Goal: Check status: Check status

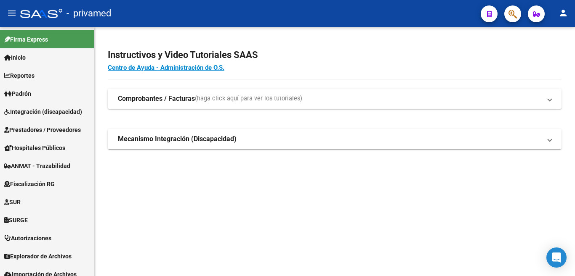
click at [170, 98] on strong "Comprobantes / Facturas" at bounding box center [156, 98] width 77 height 9
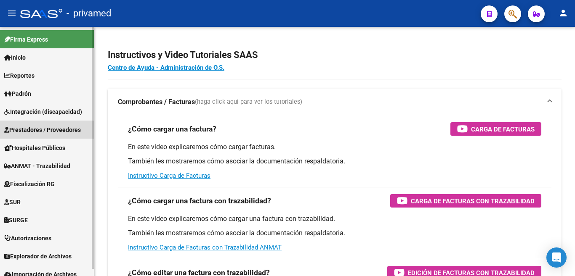
click at [25, 132] on span "Prestadores / Proveedores" at bounding box center [42, 129] width 77 height 9
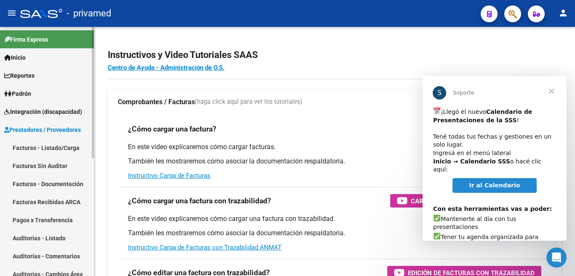
click at [49, 149] on link "Facturas - Listado/Carga" at bounding box center [47, 148] width 94 height 18
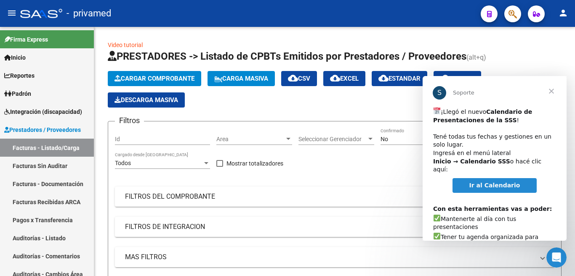
click at [551, 94] on span "Cerrar" at bounding box center [551, 91] width 30 height 30
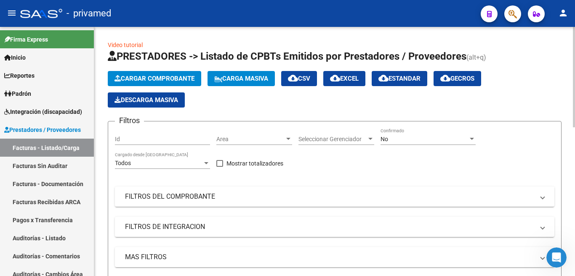
scroll to position [42, 0]
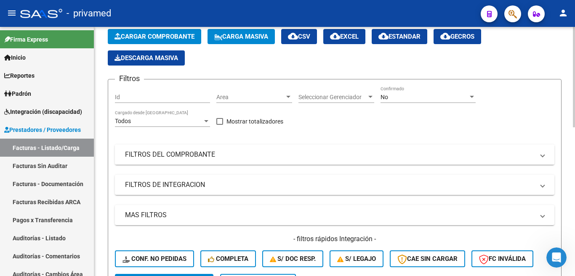
drag, startPoint x: 212, startPoint y: 142, endPoint x: 208, endPoint y: 152, distance: 11.1
click at [212, 142] on div "Filtros Id Area Area Seleccionar Gerenciador Seleccionar Gerenciador No Confirm…" at bounding box center [334, 180] width 439 height 188
click at [205, 161] on mat-expansion-panel-header "FILTROS DEL COMPROBANTE" at bounding box center [334, 155] width 439 height 20
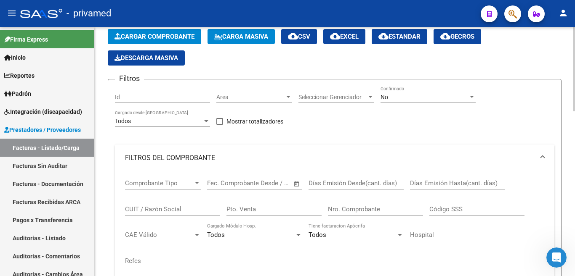
click at [358, 210] on input "Nro. Comprobante" at bounding box center [375, 210] width 95 height 8
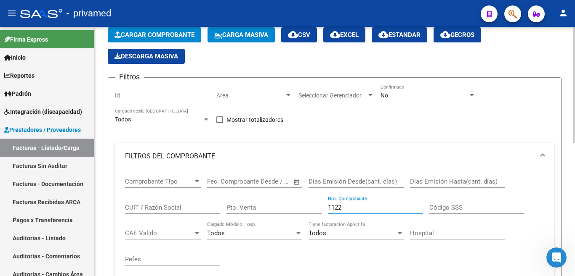
scroll to position [32, 0]
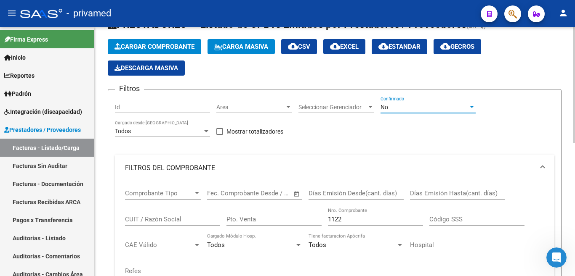
click at [413, 110] on div "No" at bounding box center [424, 107] width 88 height 7
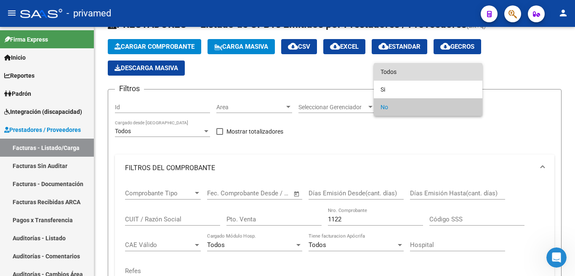
click at [400, 74] on span "Todos" at bounding box center [427, 72] width 95 height 18
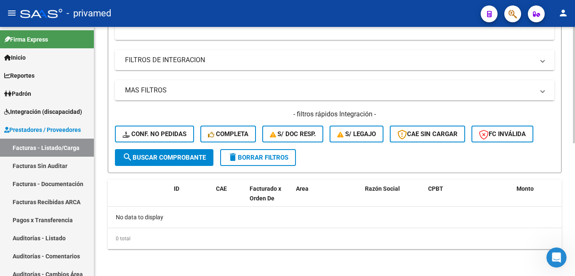
click at [162, 154] on span "search Buscar Comprobante" at bounding box center [163, 158] width 83 height 8
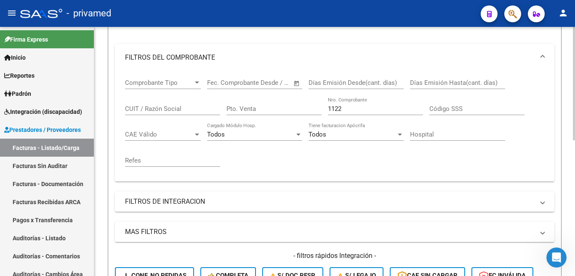
scroll to position [3, 0]
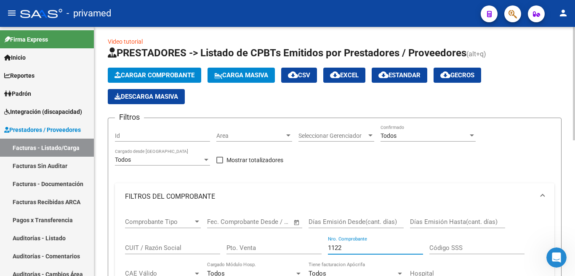
drag, startPoint x: 351, startPoint y: 251, endPoint x: 269, endPoint y: 239, distance: 82.5
click at [269, 239] on div "Comprobante Tipo Comprobante Tipo Fecha inicio – Fecha fin Fec. Comprobante Des…" at bounding box center [334, 262] width 419 height 104
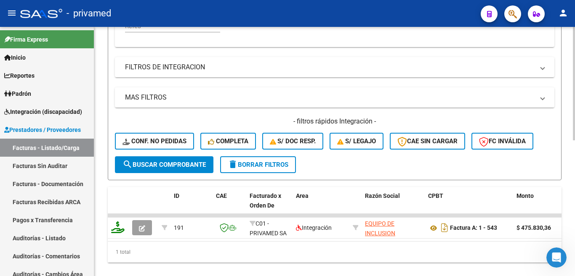
scroll to position [298, 0]
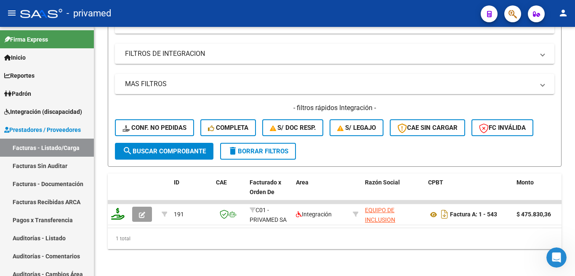
type input "543"
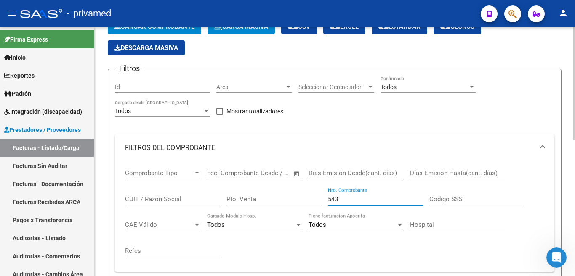
scroll to position [45, 0]
